Goal: Transaction & Acquisition: Purchase product/service

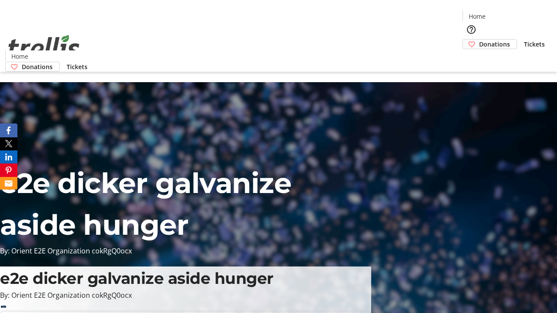
click at [479, 40] on span "Donations" at bounding box center [494, 44] width 31 height 9
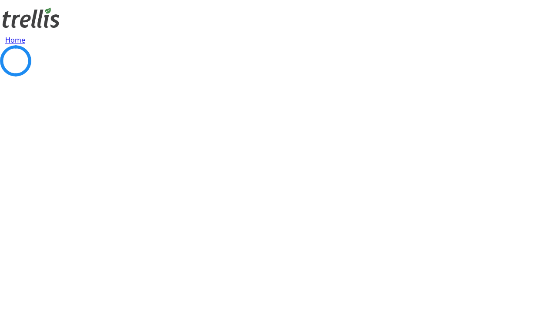
select select "CA"
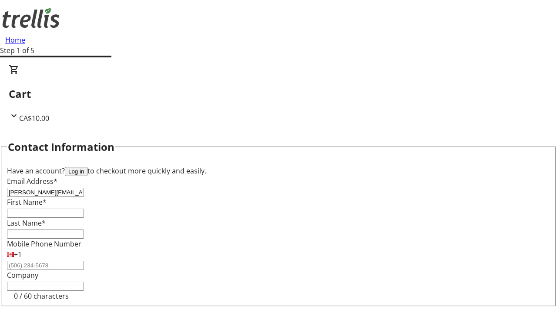
type input "[PERSON_NAME][EMAIL_ADDRESS][DOMAIN_NAME]"
type input "[PERSON_NAME]"
type input "Zboncak"
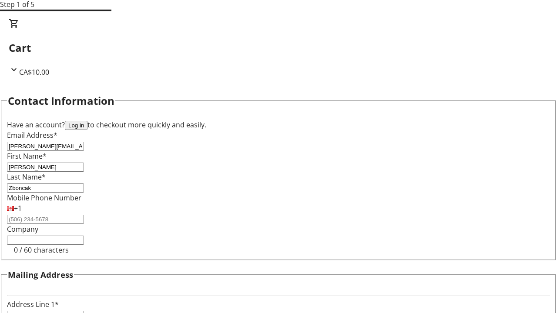
type input "[STREET_ADDRESS][PERSON_NAME]"
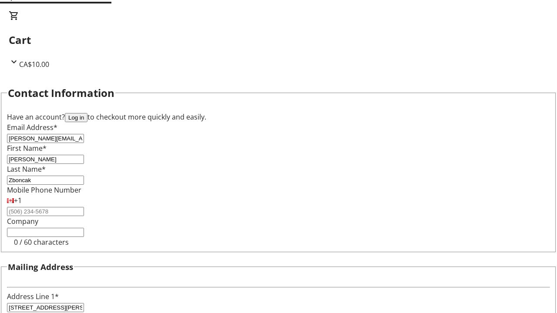
type input "Kelowna"
